Goal: Information Seeking & Learning: Learn about a topic

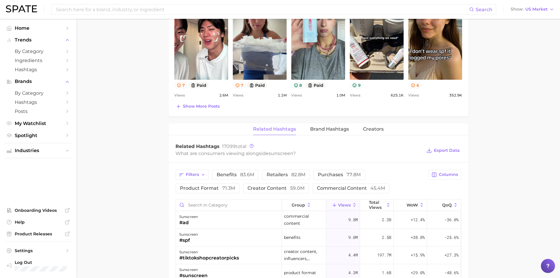
scroll to position [352, 0]
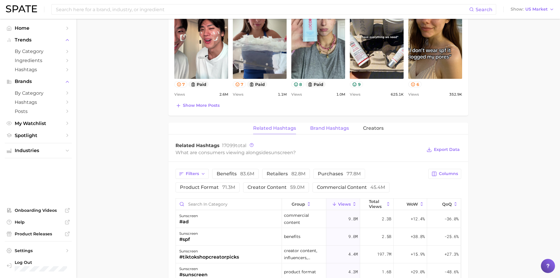
click at [346, 133] on button "Brand Hashtags" at bounding box center [329, 127] width 39 height 11
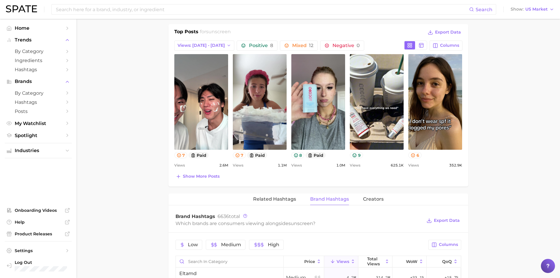
scroll to position [294, 0]
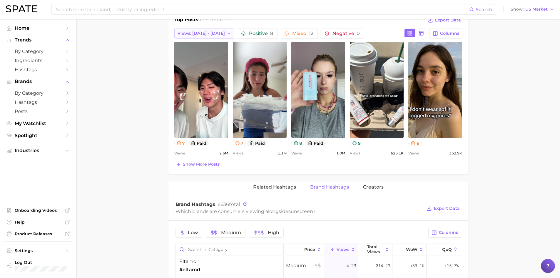
click at [210, 38] on div "Top Posts for sunscreen Export Data Views: [DATE] - [DATE] Positive 8 Mixed 12 …" at bounding box center [318, 92] width 288 height 152
click at [208, 36] on button "Views: [DATE] - [DATE]" at bounding box center [204, 33] width 60 height 10
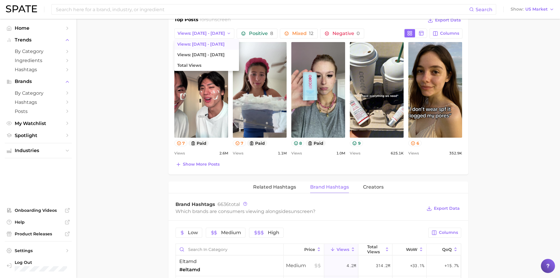
click at [154, 64] on main "1. skincare 2. sun care & [MEDICAL_DATA] 3. sunscreen products 4. sunscreen Ove…" at bounding box center [317, 141] width 483 height 832
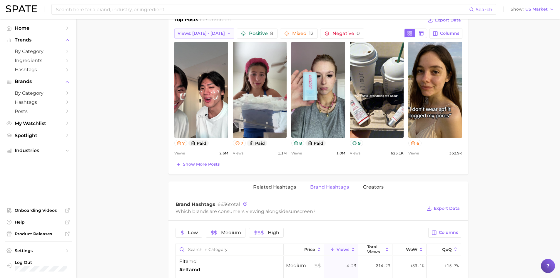
click at [189, 32] on span "Views: [DATE] - [DATE]" at bounding box center [200, 33] width 47 height 5
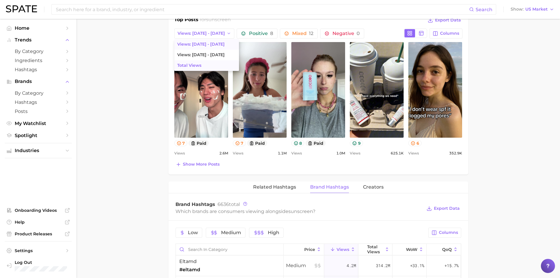
click at [201, 63] on button "Total Views" at bounding box center [206, 65] width 65 height 11
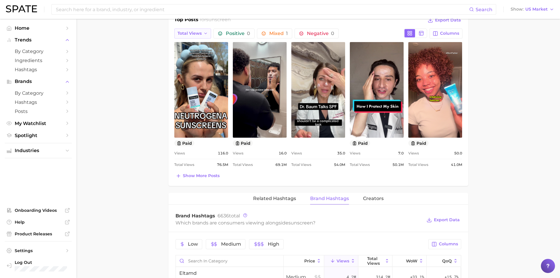
scroll to position [0, 0]
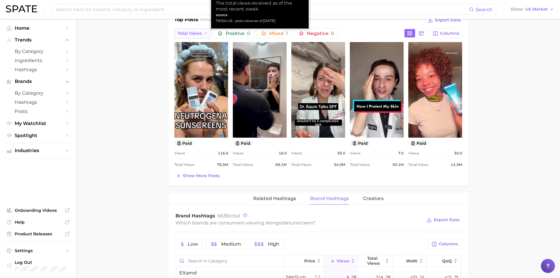
click at [205, 33] on icon "button" at bounding box center [205, 33] width 5 height 5
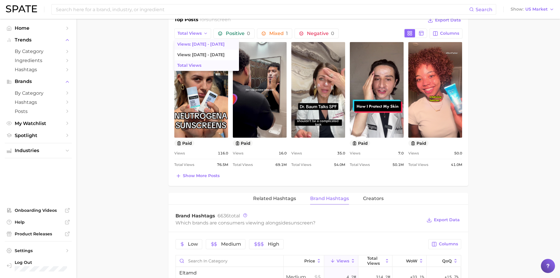
click at [187, 45] on span "Views: [DATE] - [DATE]" at bounding box center [200, 44] width 47 height 5
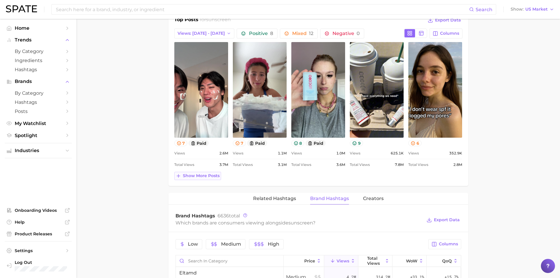
click at [194, 178] on button "Show more posts" at bounding box center [197, 176] width 47 height 8
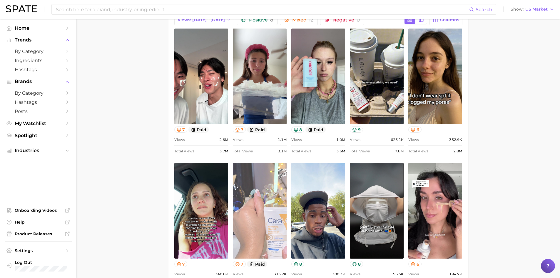
scroll to position [235, 0]
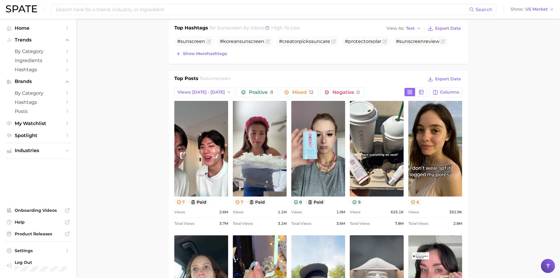
click at [208, 98] on div "Top Posts for sunscreen Export Data Views: [DATE] - [DATE] Positive 8 Mixed 12 …" at bounding box center [318, 224] width 288 height 298
click at [204, 95] on span "Views: [DATE] - [DATE]" at bounding box center [200, 92] width 47 height 5
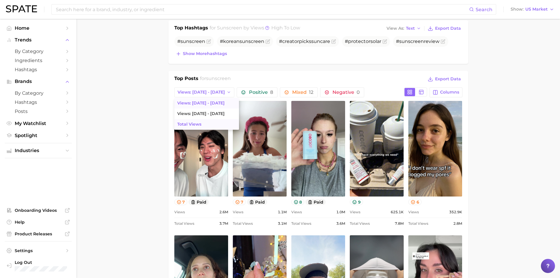
click at [188, 128] on button "Total Views" at bounding box center [206, 124] width 65 height 11
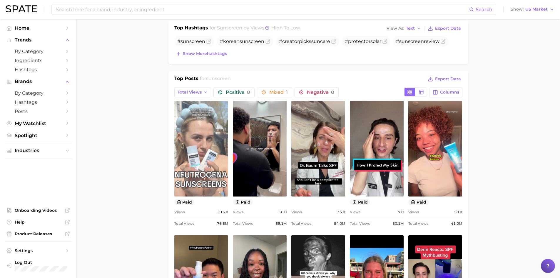
scroll to position [0, 0]
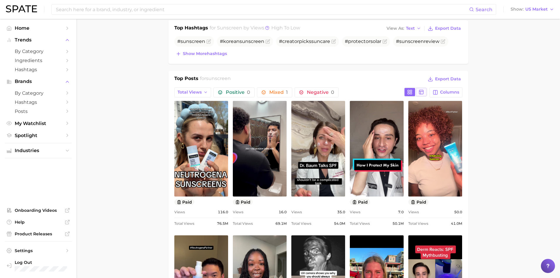
click at [421, 95] on button at bounding box center [421, 92] width 11 height 8
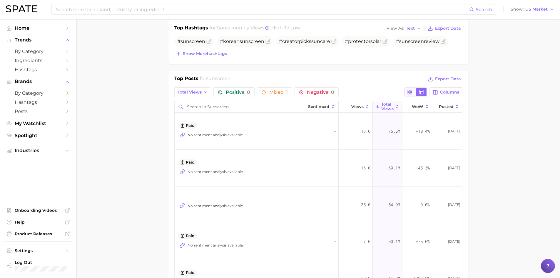
click at [413, 92] on button at bounding box center [409, 92] width 11 height 8
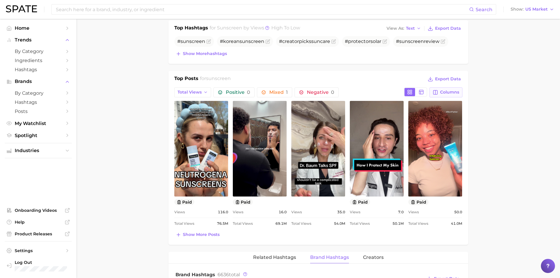
click at [445, 92] on span "Columns" at bounding box center [449, 92] width 19 height 5
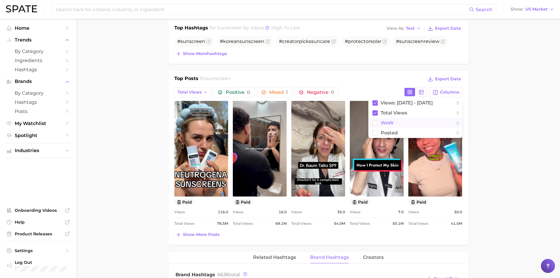
click at [372, 125] on rect at bounding box center [374, 122] width 5 height 5
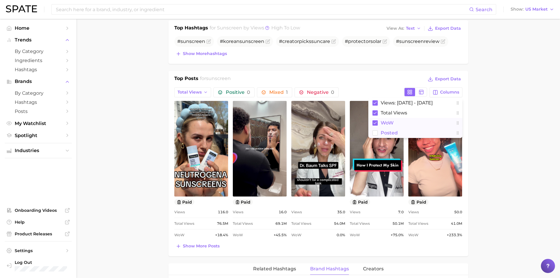
click at [372, 131] on rect at bounding box center [374, 132] width 5 height 5
click at [479, 164] on main "1. skincare 2. sun care & [MEDICAL_DATA] 3. sunscreen products 4. sunscreen Ove…" at bounding box center [317, 217] width 483 height 866
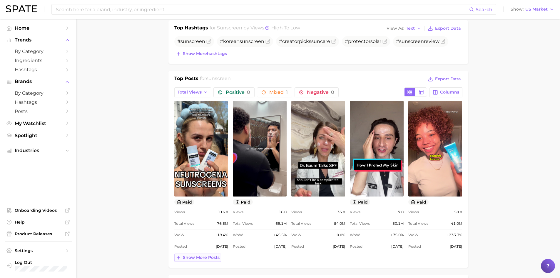
click at [216, 261] on button "Show more posts" at bounding box center [197, 257] width 47 height 8
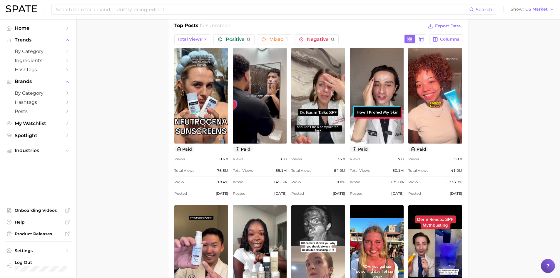
scroll to position [294, 0]
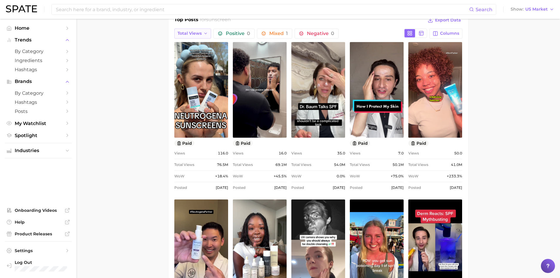
click at [201, 29] on button "Total Views" at bounding box center [192, 33] width 37 height 10
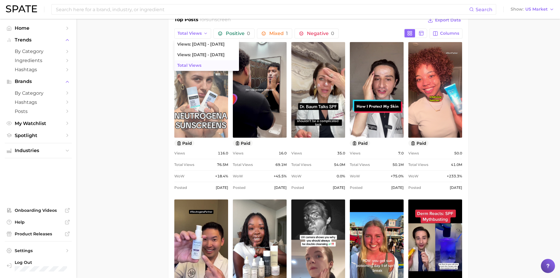
click at [208, 65] on button "Total Views" at bounding box center [206, 65] width 65 height 11
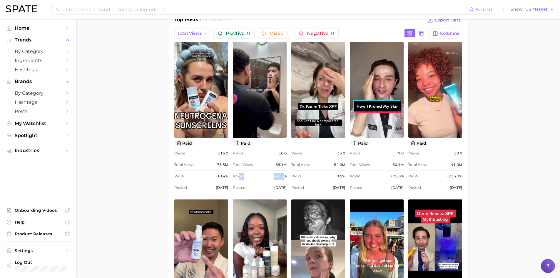
drag, startPoint x: 239, startPoint y: 175, endPoint x: 283, endPoint y: 178, distance: 44.2
click at [283, 178] on div "WoW +45.5%" at bounding box center [260, 175] width 54 height 7
click at [248, 169] on div "Views 16.0 Total Views 69.1m WoW +45.5% Posted [DATE]" at bounding box center [260, 169] width 54 height 41
click at [198, 35] on span "Total Views" at bounding box center [189, 33] width 24 height 5
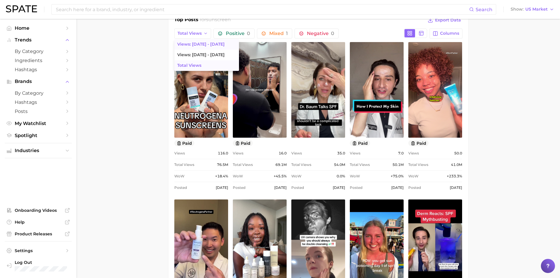
click at [199, 45] on span "Views: [DATE] - [DATE]" at bounding box center [200, 44] width 47 height 5
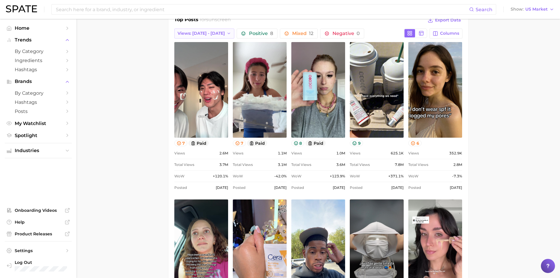
click at [206, 34] on span "Views: [DATE] - [DATE]" at bounding box center [200, 33] width 47 height 5
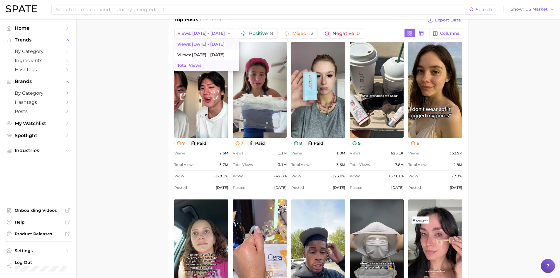
click at [211, 65] on button "Total Views" at bounding box center [206, 65] width 65 height 11
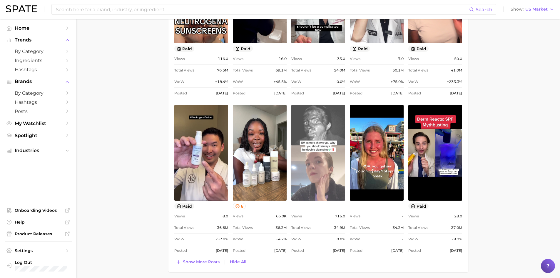
scroll to position [411, 0]
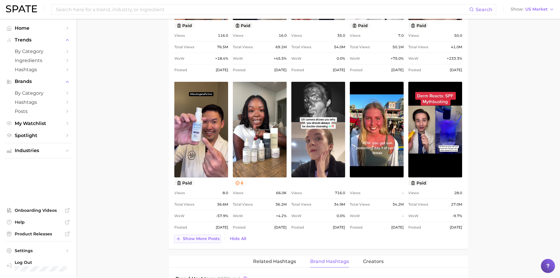
click at [203, 239] on span "Show more posts" at bounding box center [201, 238] width 37 height 5
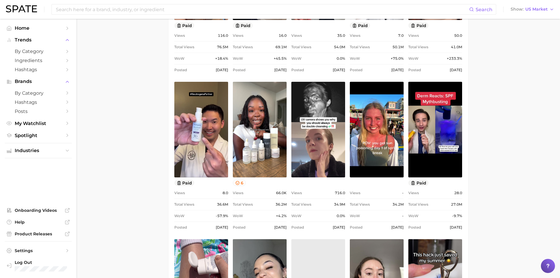
scroll to position [436, 0]
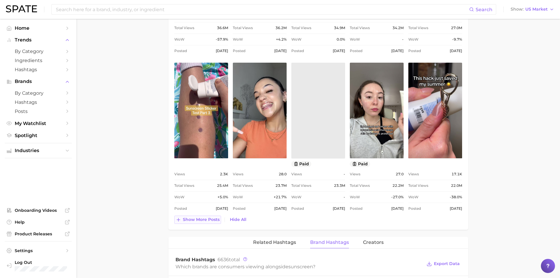
click at [207, 223] on button "Show more posts" at bounding box center [197, 219] width 47 height 8
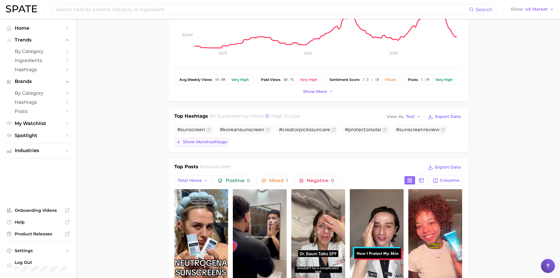
click at [211, 140] on span "Show more hashtags" at bounding box center [205, 141] width 44 height 5
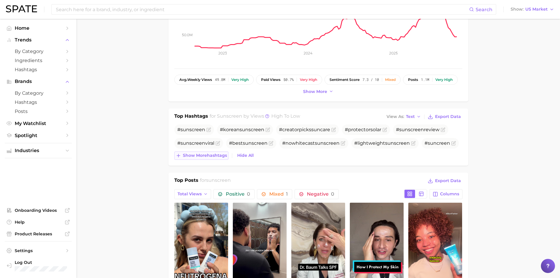
click at [227, 157] on button "Show more hashtags" at bounding box center [201, 155] width 54 height 8
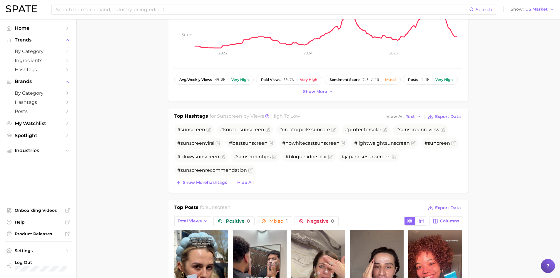
click at [215, 188] on div "Top Hashtags for sunscreen by Views high to low View As Text Export Data # suns…" at bounding box center [318, 150] width 300 height 84
click at [213, 185] on span "Show more hashtags" at bounding box center [205, 182] width 44 height 5
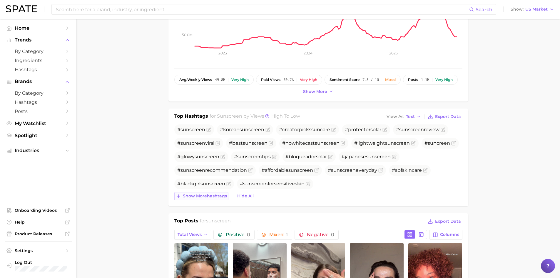
click at [209, 193] on span "Show more hashtags" at bounding box center [205, 195] width 44 height 5
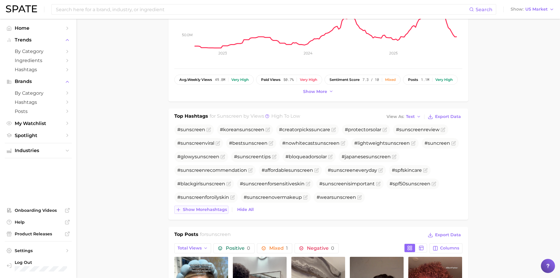
click at [199, 209] on span "Show more hashtags" at bounding box center [205, 209] width 44 height 5
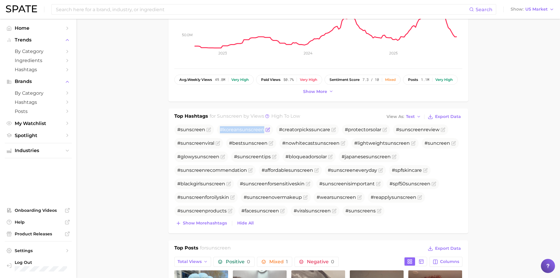
drag, startPoint x: 220, startPoint y: 130, endPoint x: 263, endPoint y: 131, distance: 42.6
click at [263, 131] on span "#korean sunscreen" at bounding box center [242, 130] width 44 height 6
copy span "#korean sunscreen"
drag, startPoint x: 278, startPoint y: 130, endPoint x: 318, endPoint y: 130, distance: 39.9
click at [318, 130] on span "#creatorpickssuncare" at bounding box center [304, 130] width 51 height 6
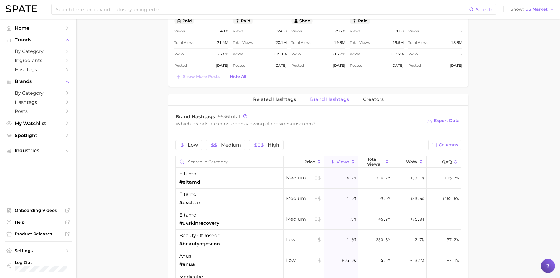
scroll to position [940, 0]
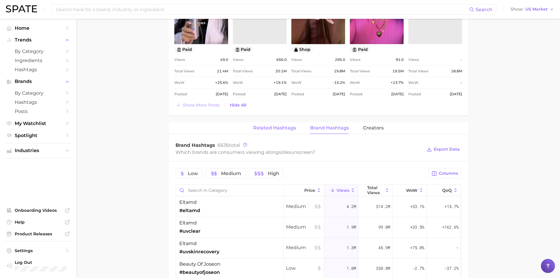
click at [276, 130] on span "Related Hashtags" at bounding box center [274, 127] width 43 height 5
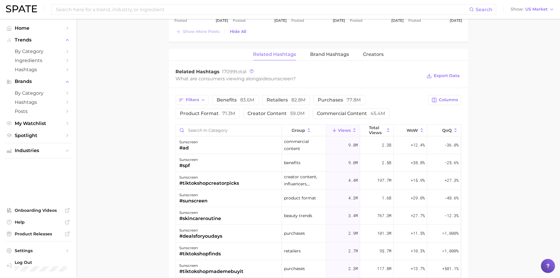
scroll to position [1028, 0]
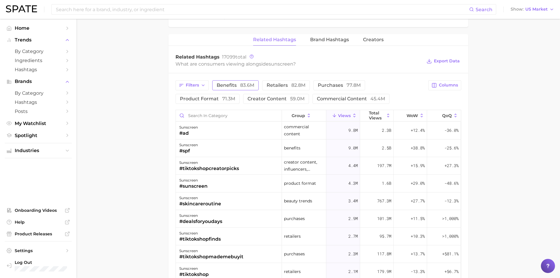
click at [243, 86] on span "83.6m" at bounding box center [247, 85] width 14 height 6
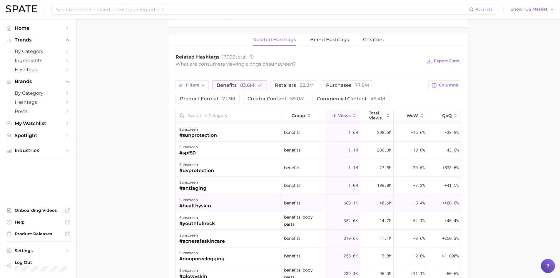
scroll to position [29, 0]
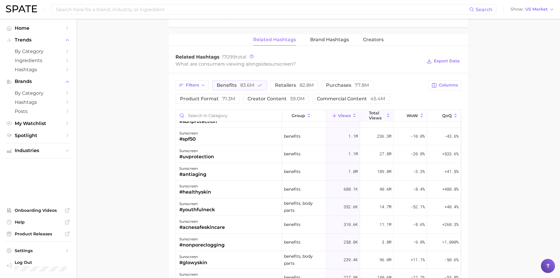
click at [370, 120] on span "Total Views" at bounding box center [377, 114] width 16 height 9
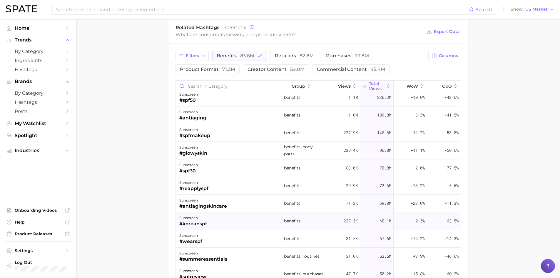
scroll to position [59, 0]
